Goal: Download file/media

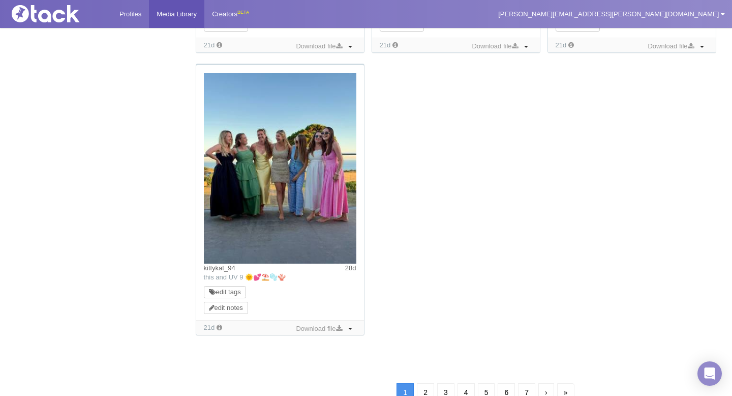
scroll to position [1068, 0]
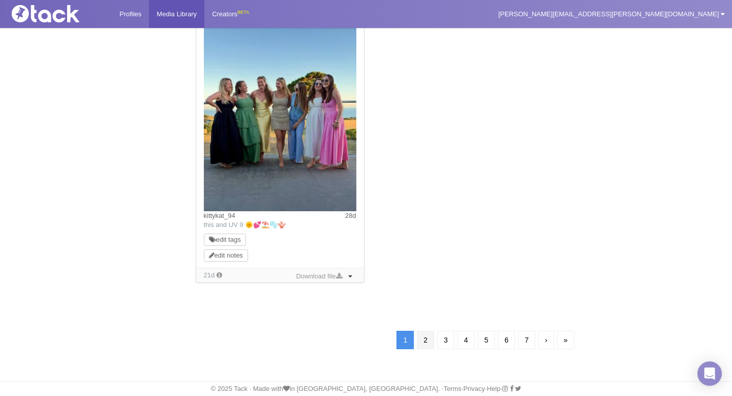
click at [427, 340] on link "2" at bounding box center [425, 340] width 17 height 18
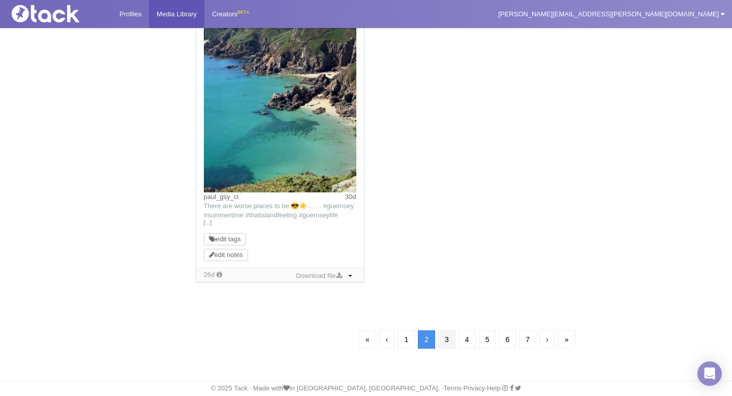
click at [442, 336] on link "3" at bounding box center [446, 339] width 17 height 18
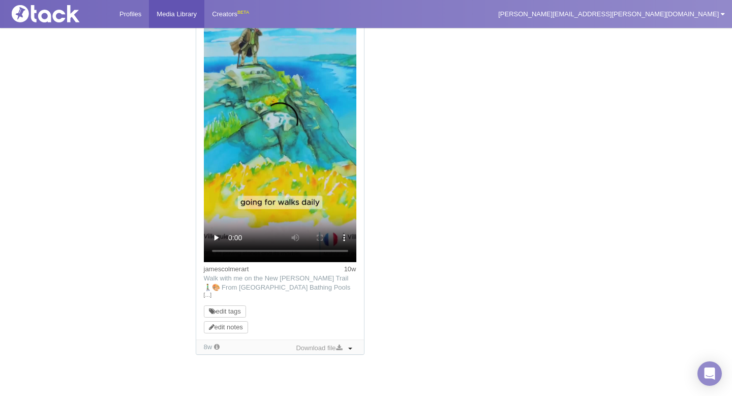
scroll to position [1372, 0]
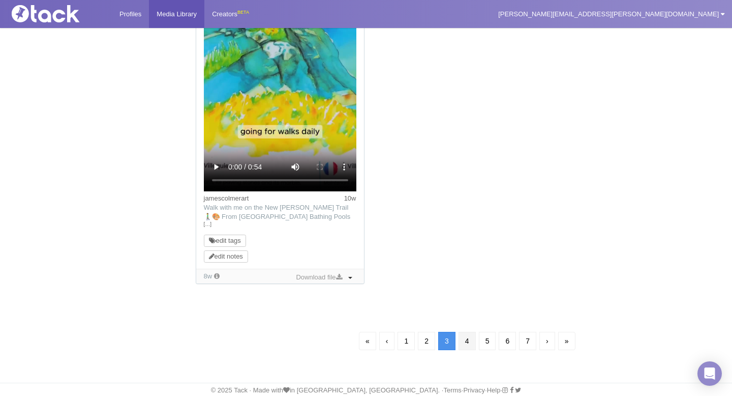
click at [464, 337] on link "4" at bounding box center [467, 341] width 17 height 18
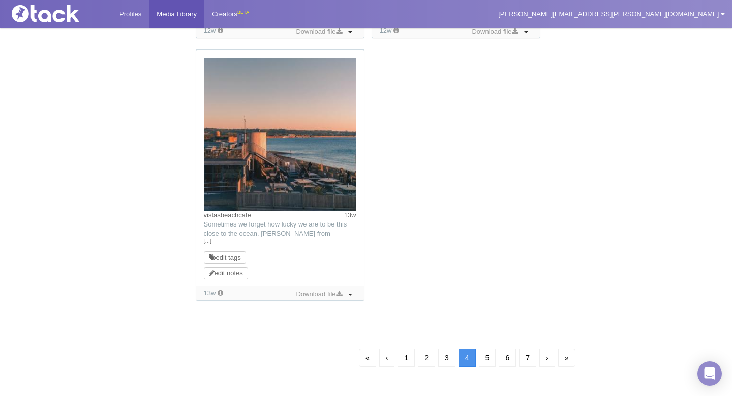
scroll to position [1004, 0]
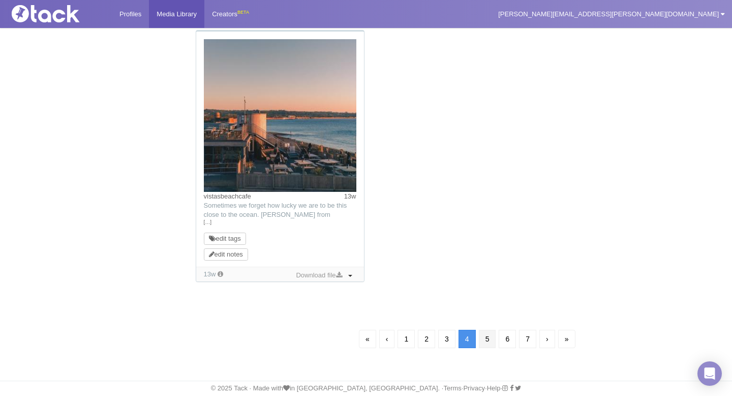
click at [487, 338] on link "5" at bounding box center [487, 339] width 17 height 18
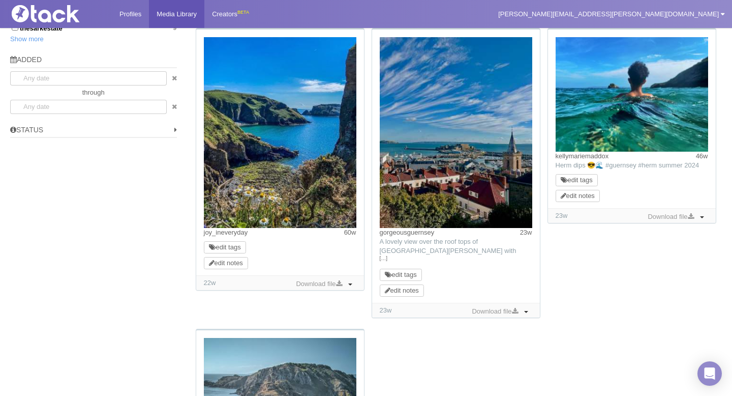
scroll to position [699, 0]
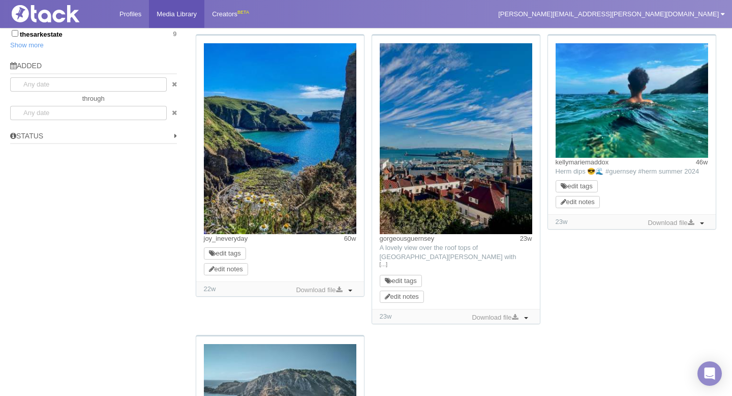
click at [563, 277] on div "[PERSON_NAME] 17w TikTok: Blackthorn and Pea Stacks. [GEOGRAPHIC_DATA], [GEOGRA…" at bounding box center [457, 34] width 531 height 1202
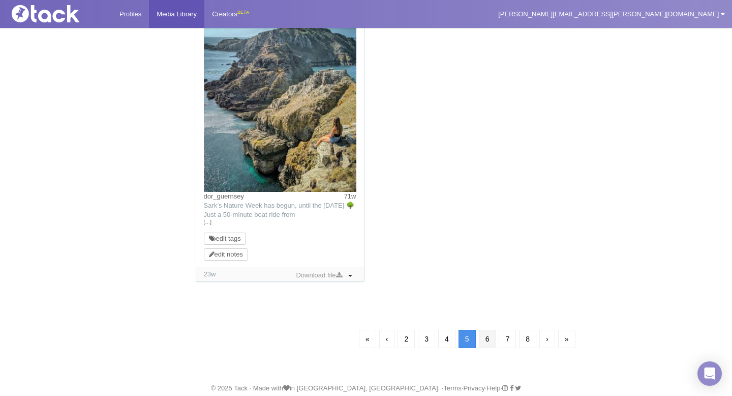
click at [486, 339] on link "6" at bounding box center [487, 339] width 17 height 18
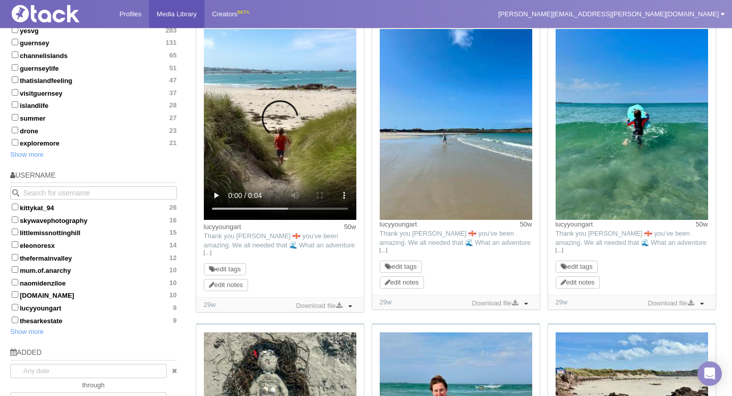
scroll to position [414, 0]
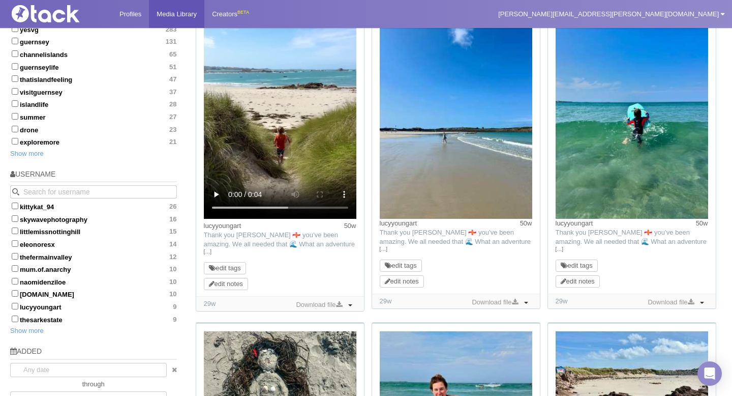
click at [724, 258] on div "283 results guernseymarathon 28w TikTok: 🙌 The Guernsey Coastline 🙌 Join us for…" at bounding box center [458, 343] width 546 height 1285
click at [687, 301] on link "Download file" at bounding box center [670, 302] width 51 height 11
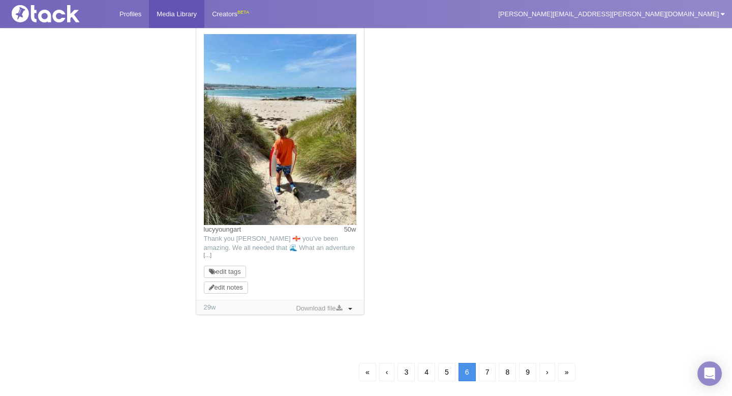
scroll to position [1038, 0]
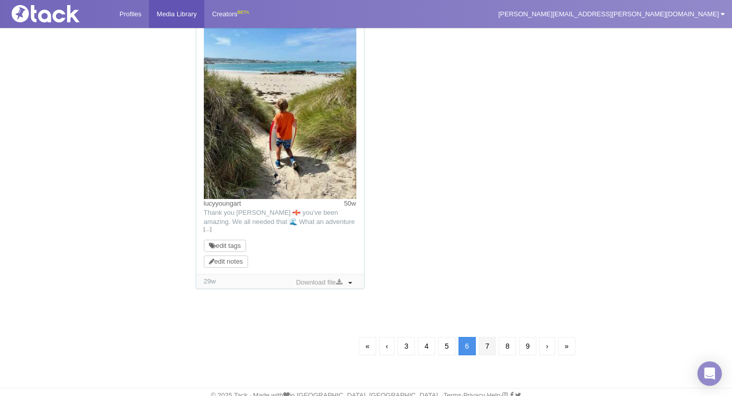
click at [489, 339] on link "7" at bounding box center [487, 346] width 17 height 18
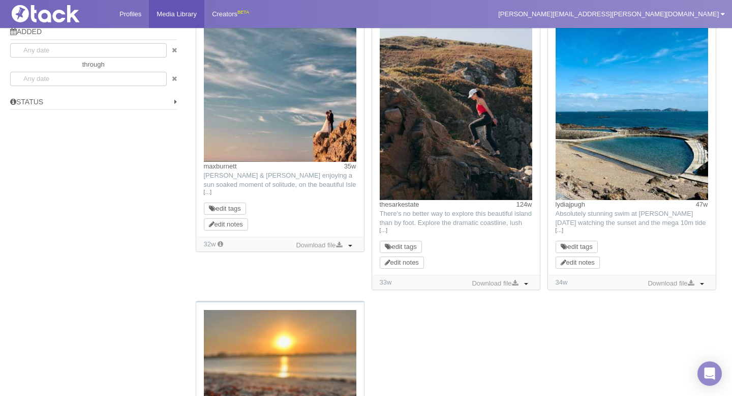
scroll to position [719, 0]
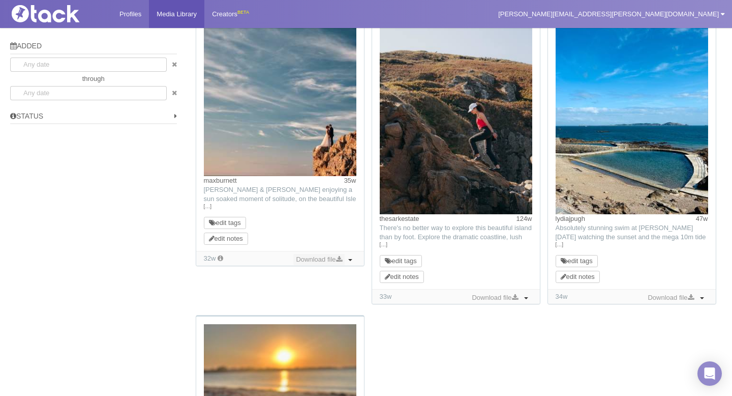
click at [337, 258] on icon at bounding box center [339, 259] width 6 height 7
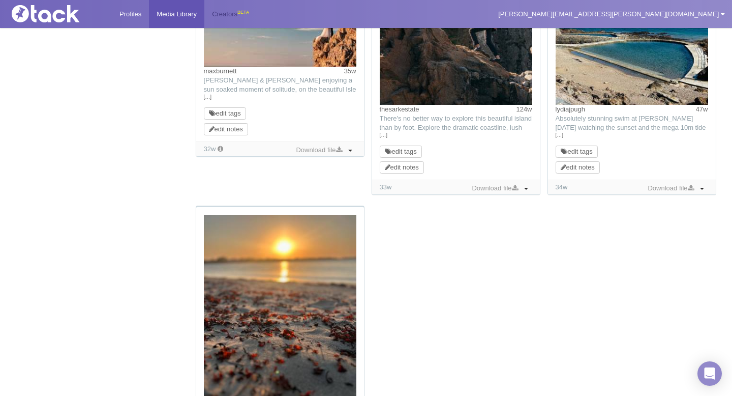
scroll to position [1042, 0]
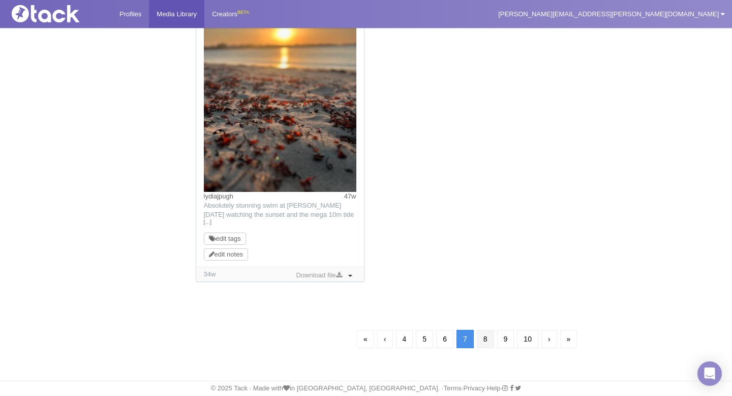
click at [482, 344] on link "8" at bounding box center [485, 339] width 17 height 18
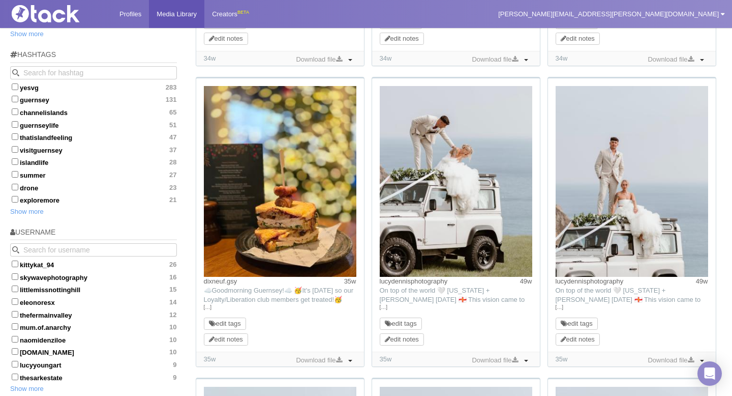
scroll to position [468, 0]
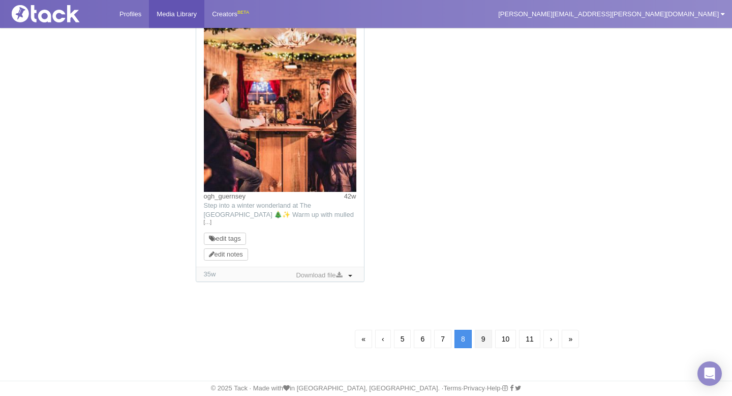
click at [485, 339] on link "9" at bounding box center [483, 339] width 17 height 18
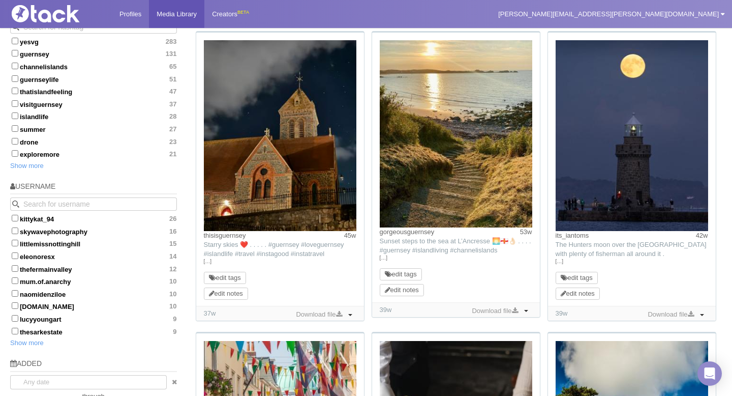
scroll to position [418, 0]
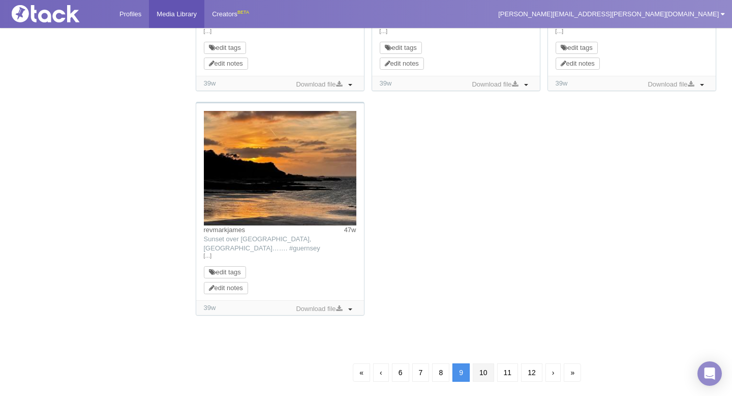
click at [485, 370] on link "10" at bounding box center [483, 372] width 21 height 18
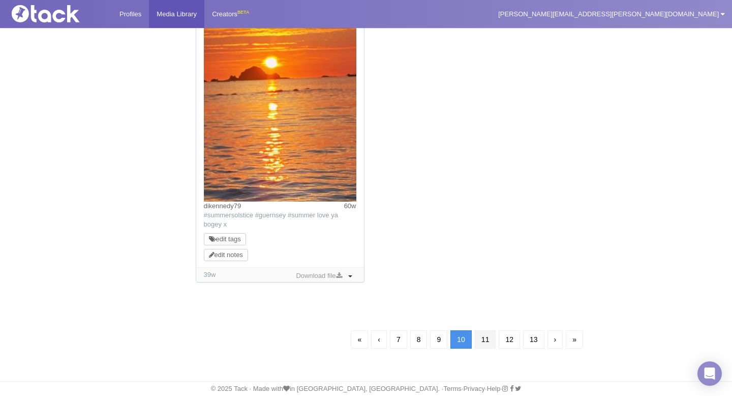
click at [491, 338] on link "11" at bounding box center [485, 339] width 21 height 18
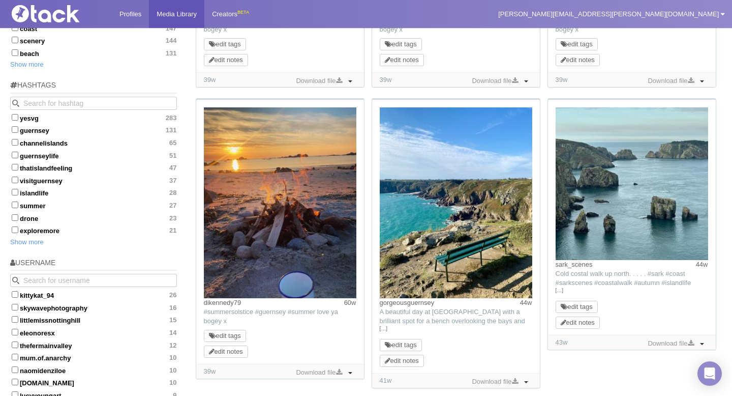
scroll to position [444, 0]
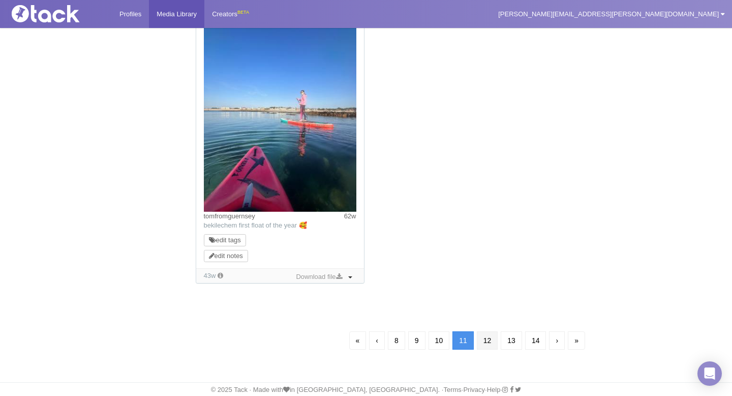
click at [490, 344] on link "12" at bounding box center [487, 340] width 21 height 18
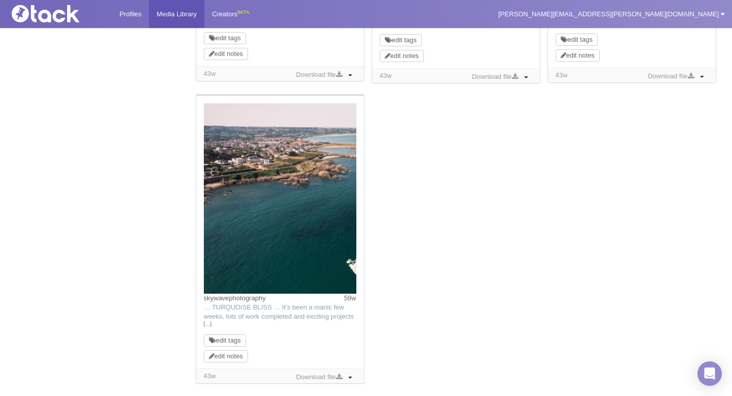
scroll to position [1005, 0]
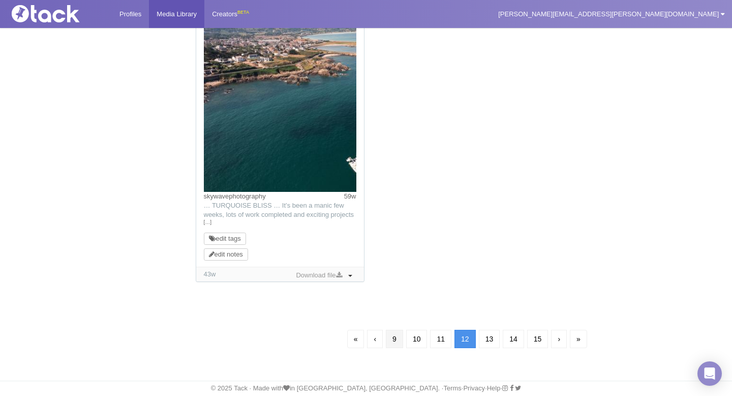
click at [392, 341] on link "9" at bounding box center [394, 339] width 17 height 18
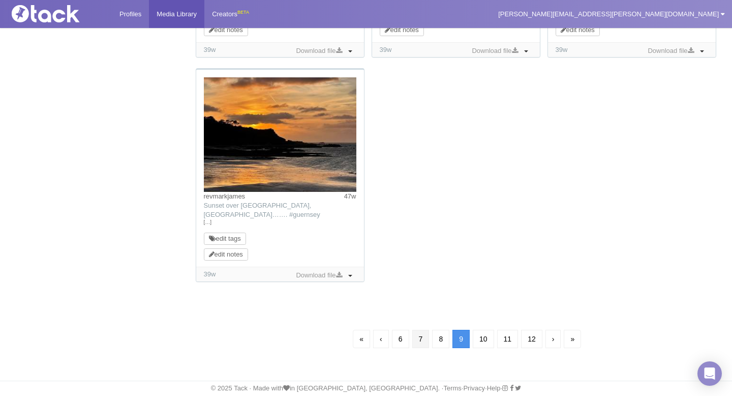
click at [424, 341] on link "7" at bounding box center [421, 339] width 17 height 18
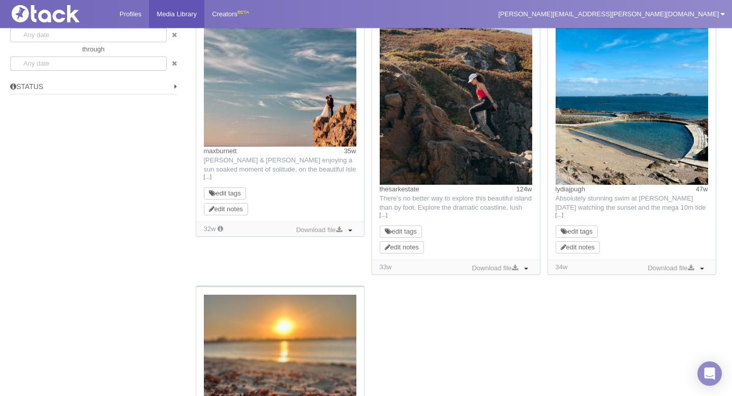
scroll to position [747, 0]
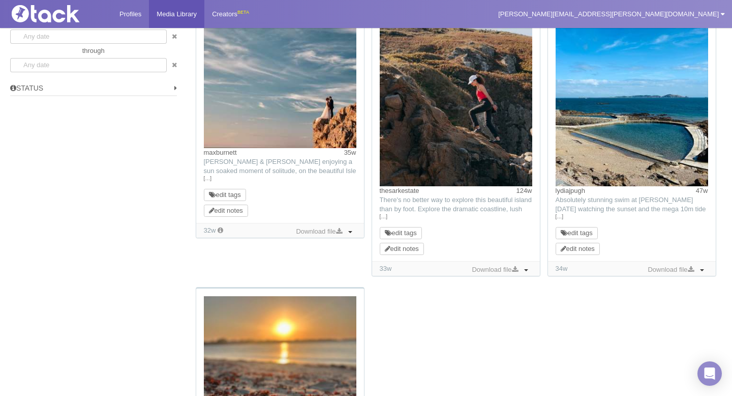
click at [208, 181] on link "[…]" at bounding box center [280, 178] width 153 height 9
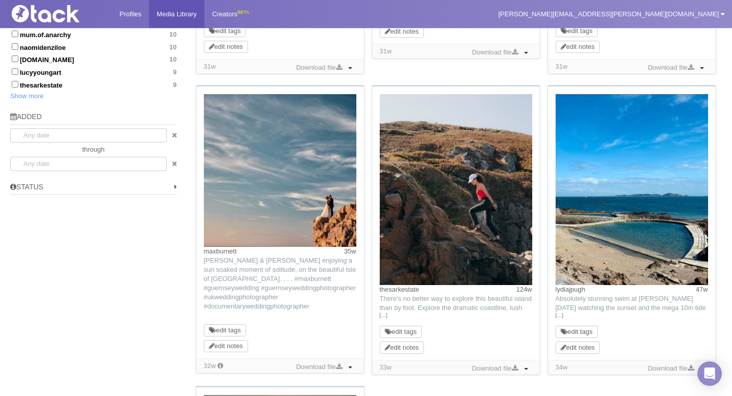
scroll to position [648, 0]
